Goal: Information Seeking & Learning: Learn about a topic

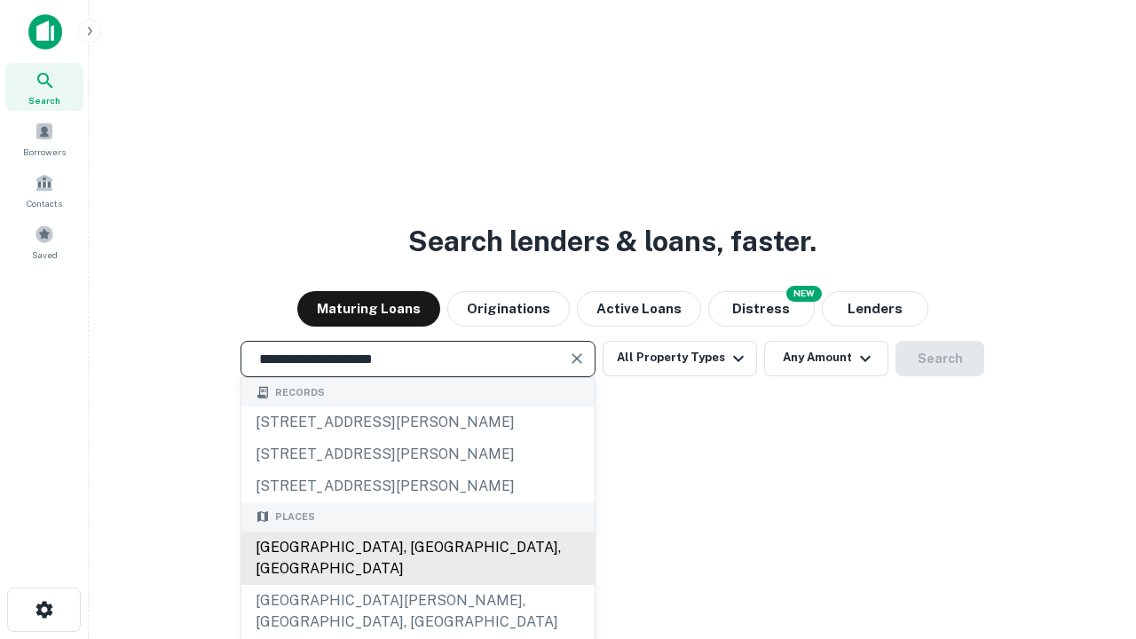
click at [417, 585] on div "[GEOGRAPHIC_DATA], [GEOGRAPHIC_DATA], [GEOGRAPHIC_DATA]" at bounding box center [417, 558] width 353 height 53
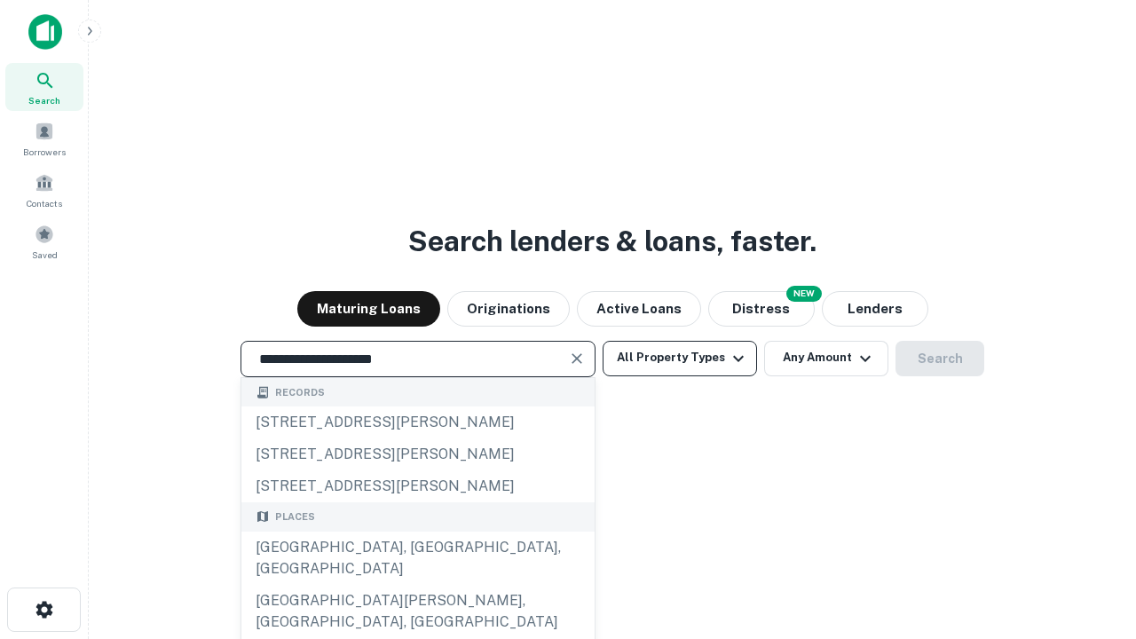
type input "**********"
click at [680, 358] on button "All Property Types" at bounding box center [680, 359] width 154 height 36
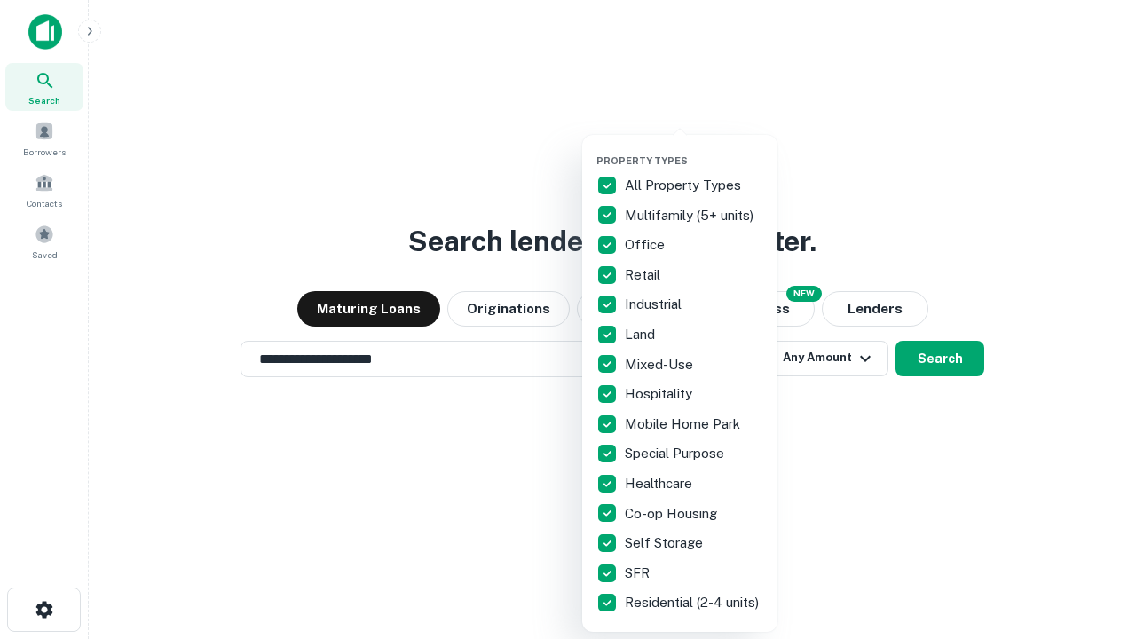
click at [694, 149] on button "button" at bounding box center [694, 149] width 195 height 1
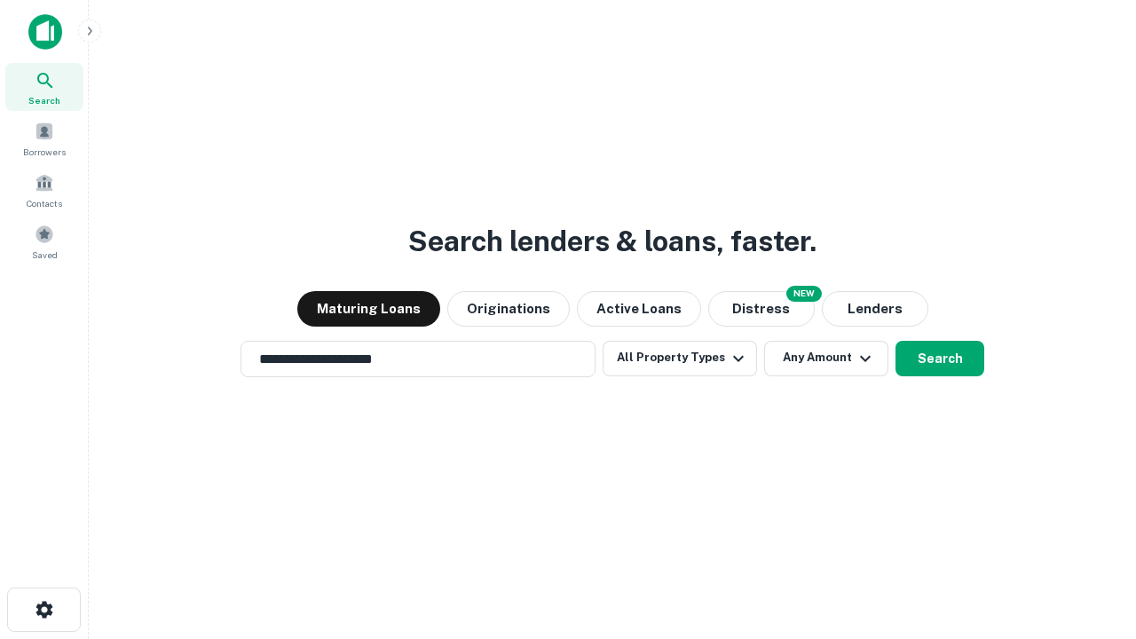
scroll to position [11, 214]
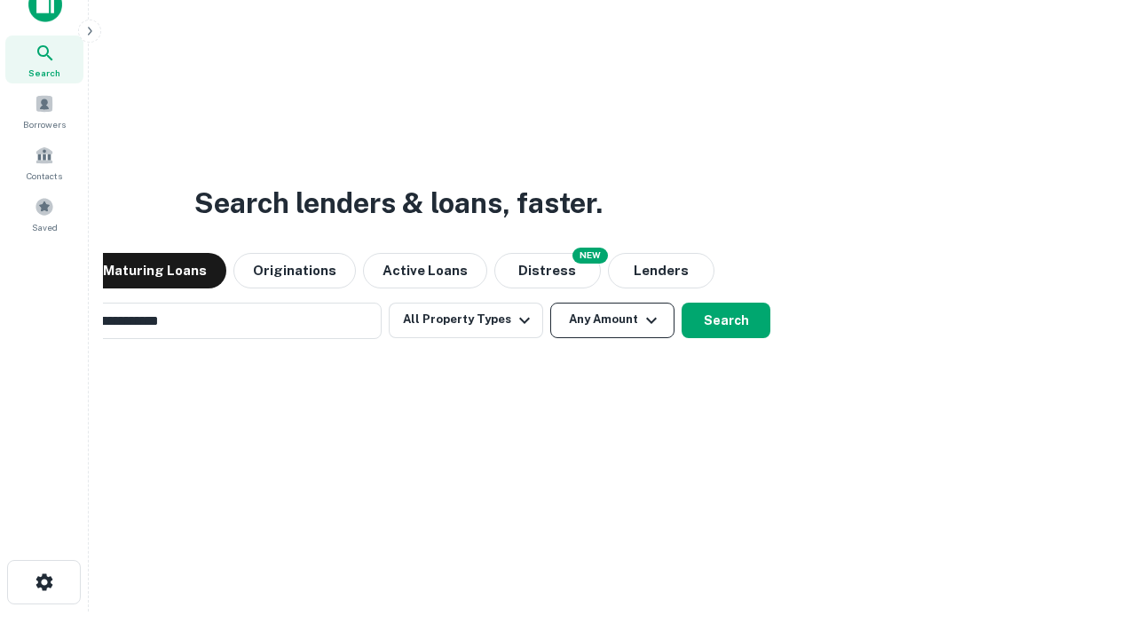
click at [550, 303] on button "Any Amount" at bounding box center [612, 321] width 124 height 36
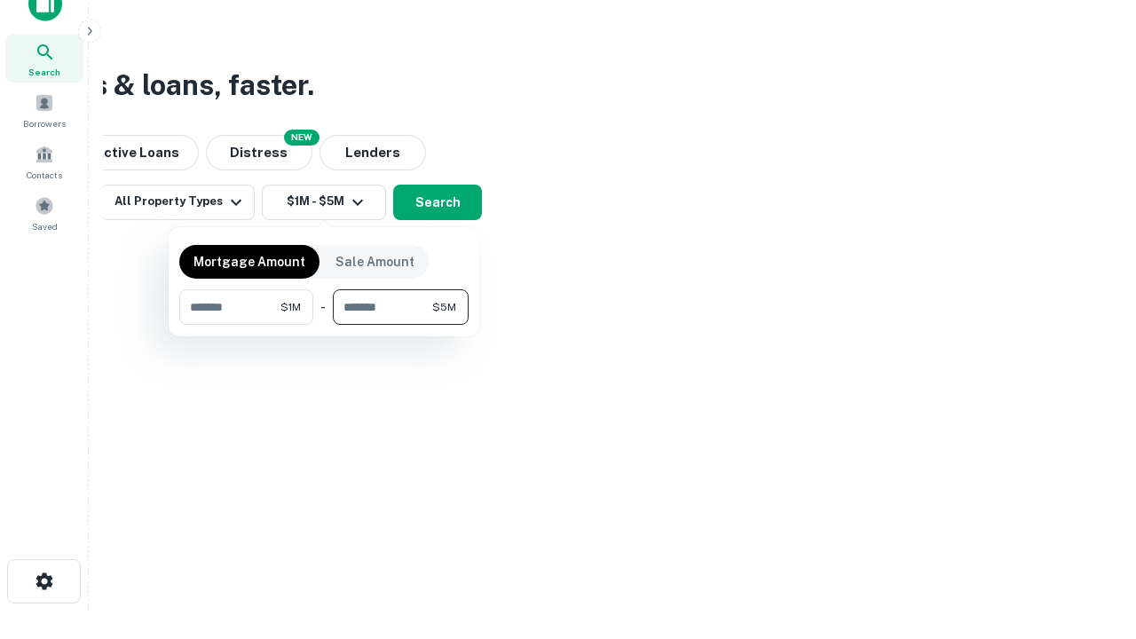
type input "*******"
click at [324, 325] on button "button" at bounding box center [323, 325] width 289 height 1
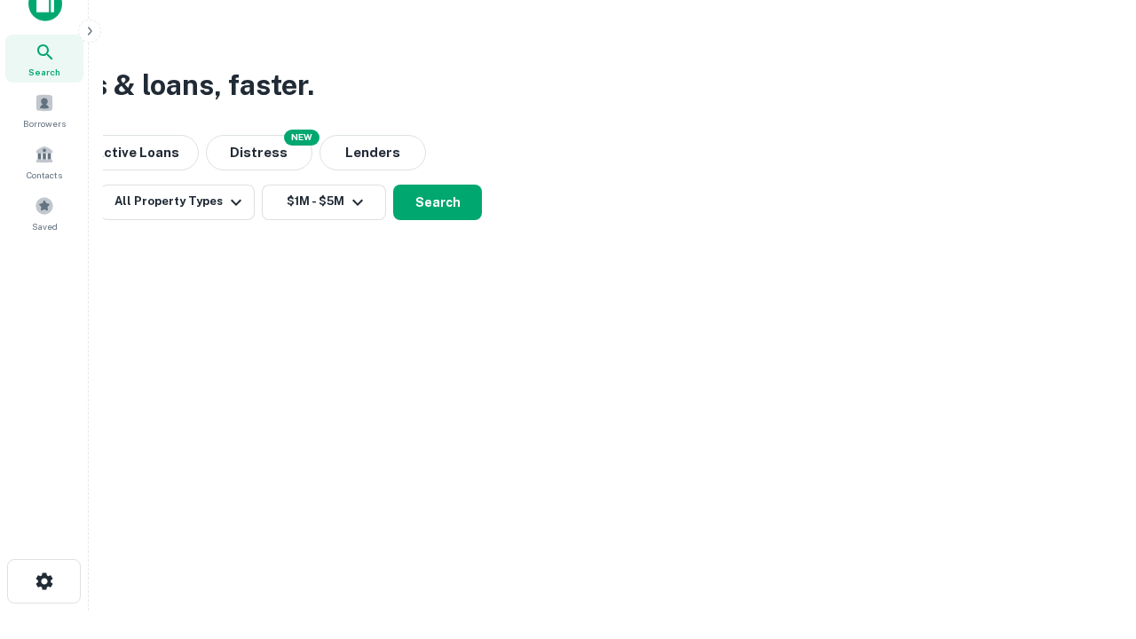
scroll to position [11, 328]
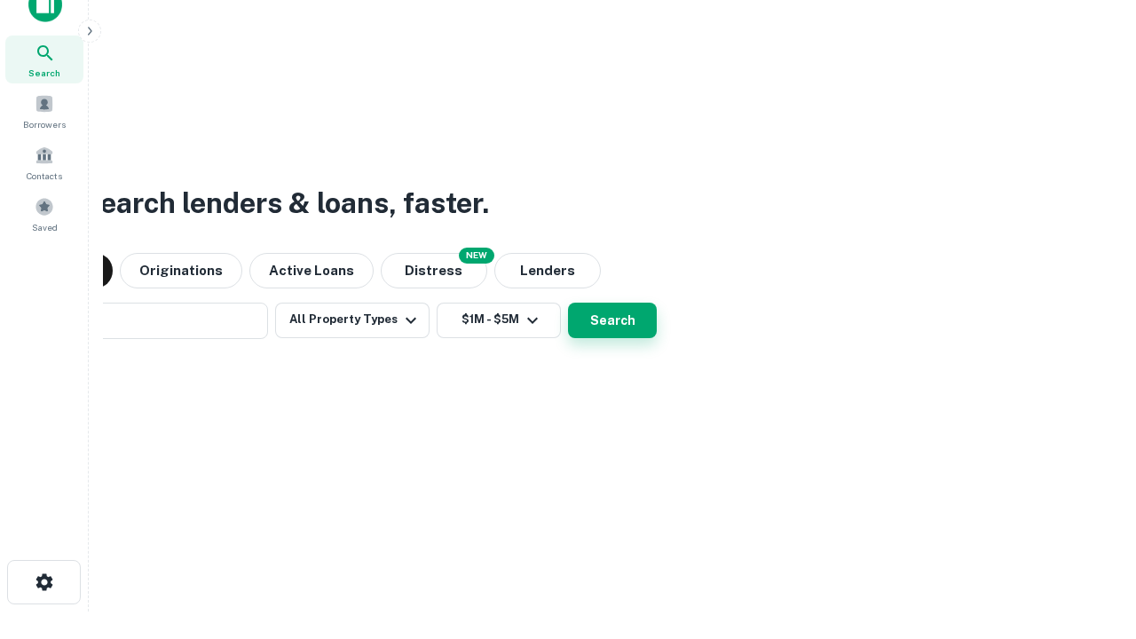
click at [568, 303] on button "Search" at bounding box center [612, 321] width 89 height 36
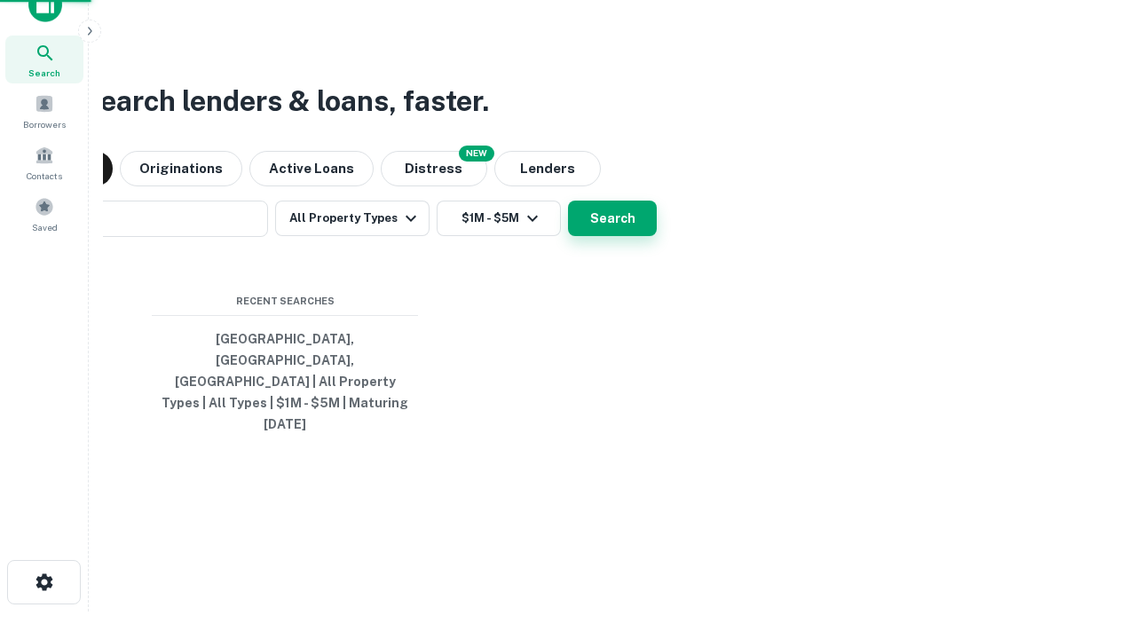
scroll to position [47, 503]
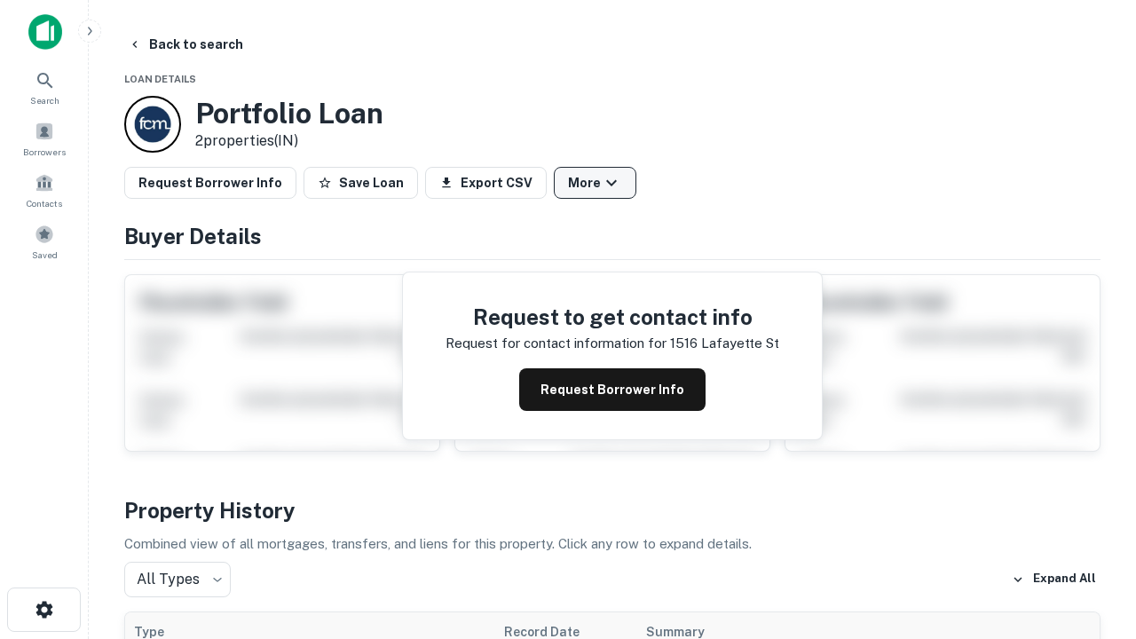
click at [595, 183] on button "More" at bounding box center [595, 183] width 83 height 32
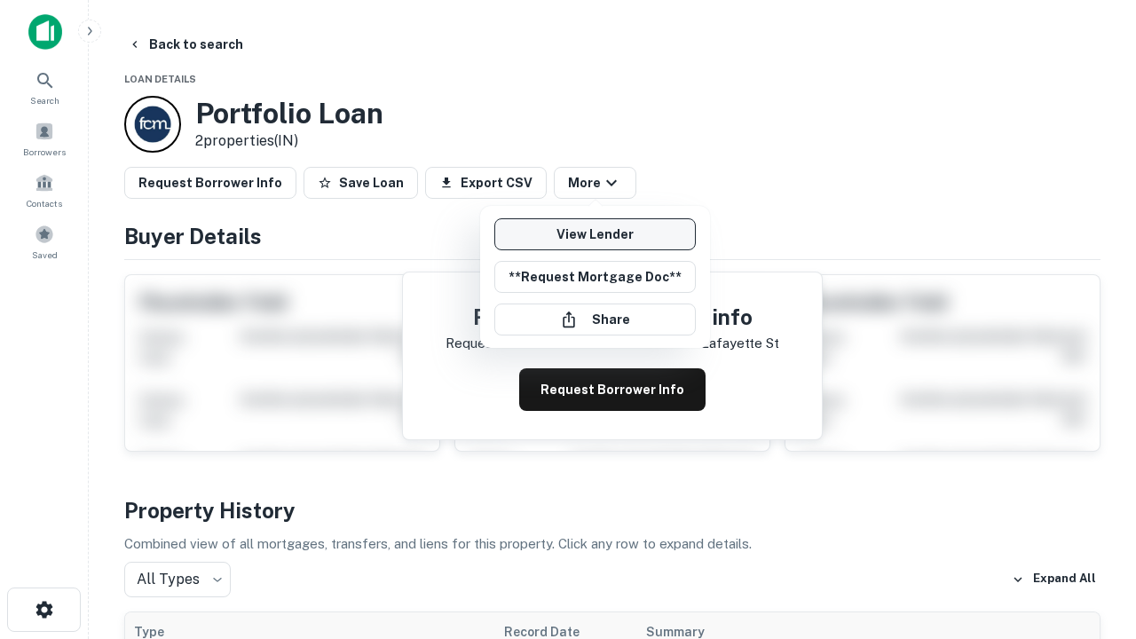
click at [595, 234] on link "View Lender" at bounding box center [596, 234] width 202 height 32
